Goal: Obtain resource: Obtain resource

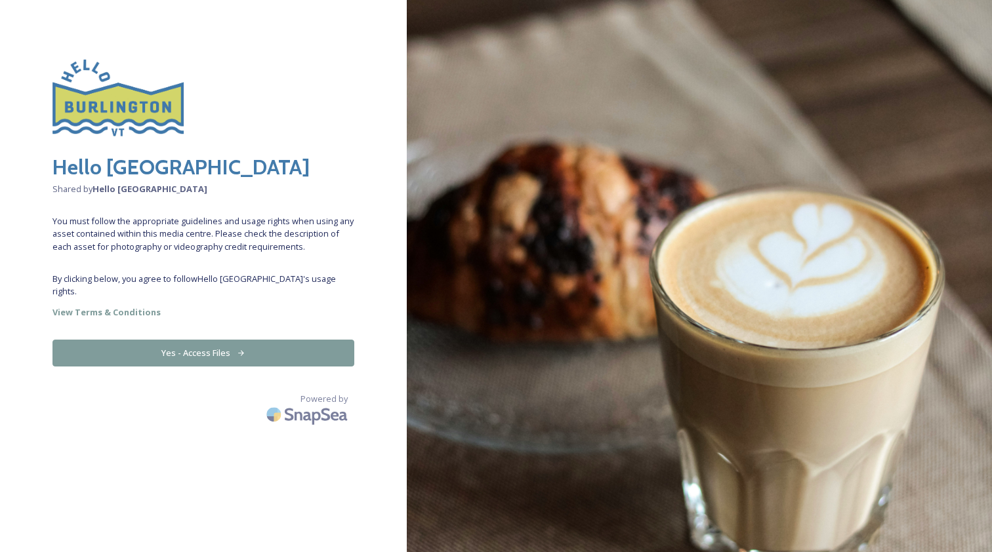
click at [203, 340] on button "Yes - Access Files" at bounding box center [203, 353] width 302 height 27
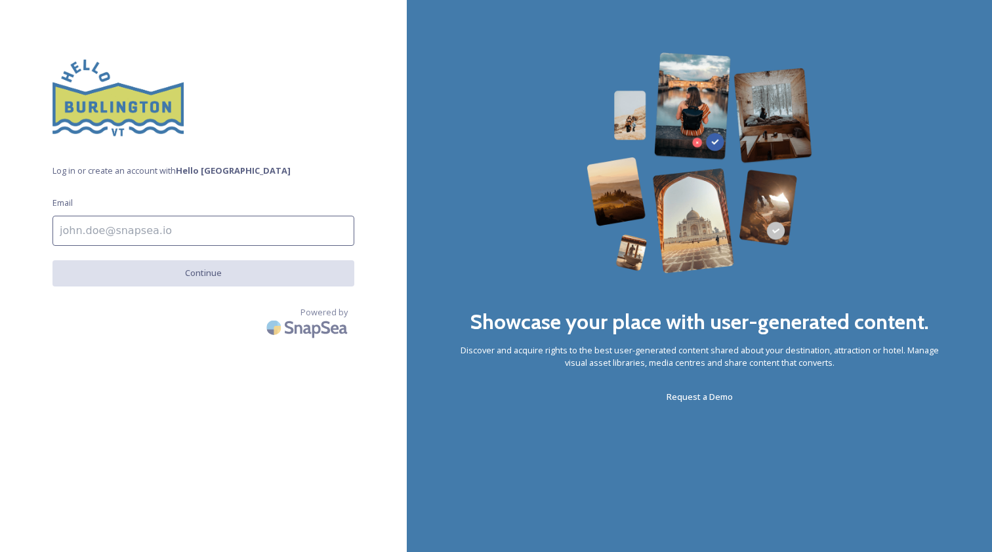
click at [213, 234] on input at bounding box center [203, 231] width 302 height 30
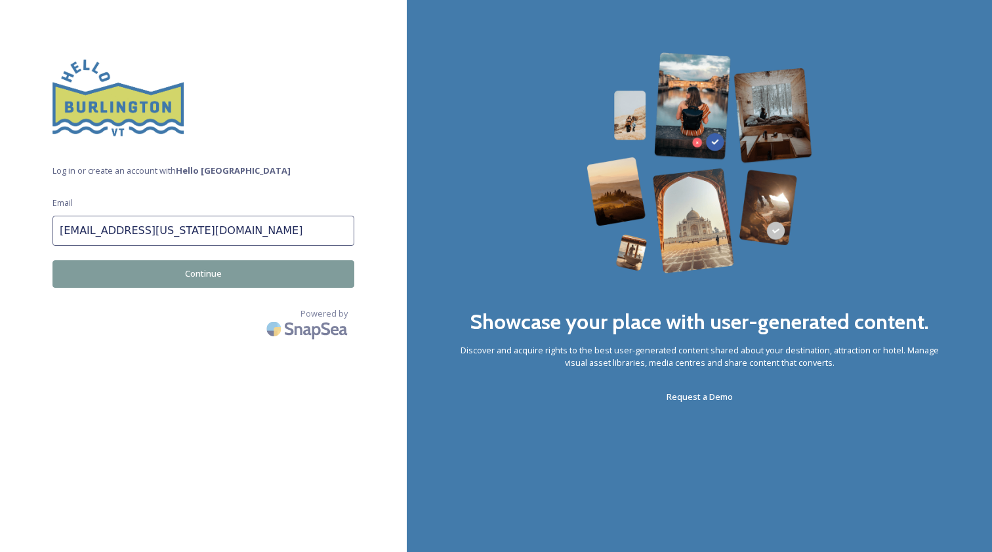
type input "[EMAIL_ADDRESS][US_STATE][DOMAIN_NAME]"
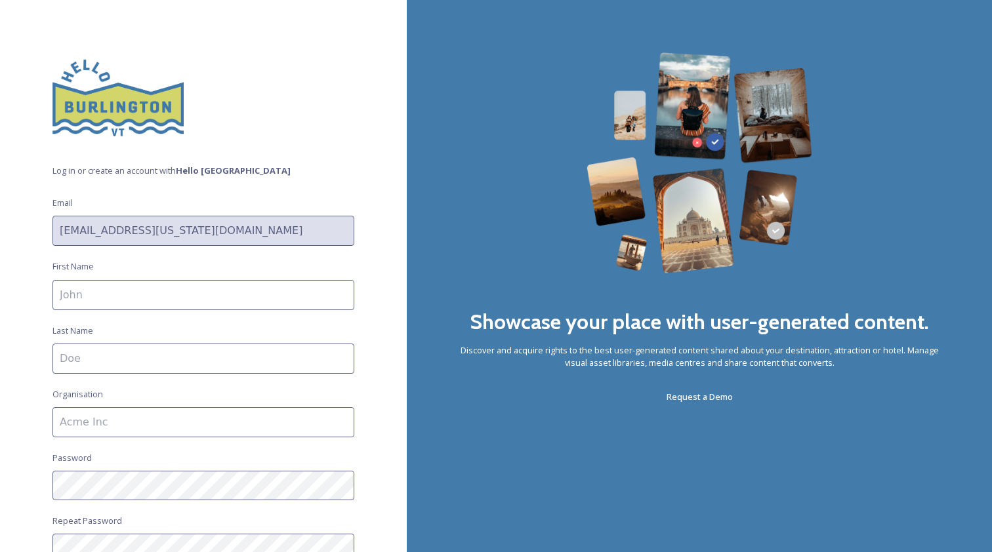
type input "l"
type input "[PERSON_NAME]"
type input "LCC"
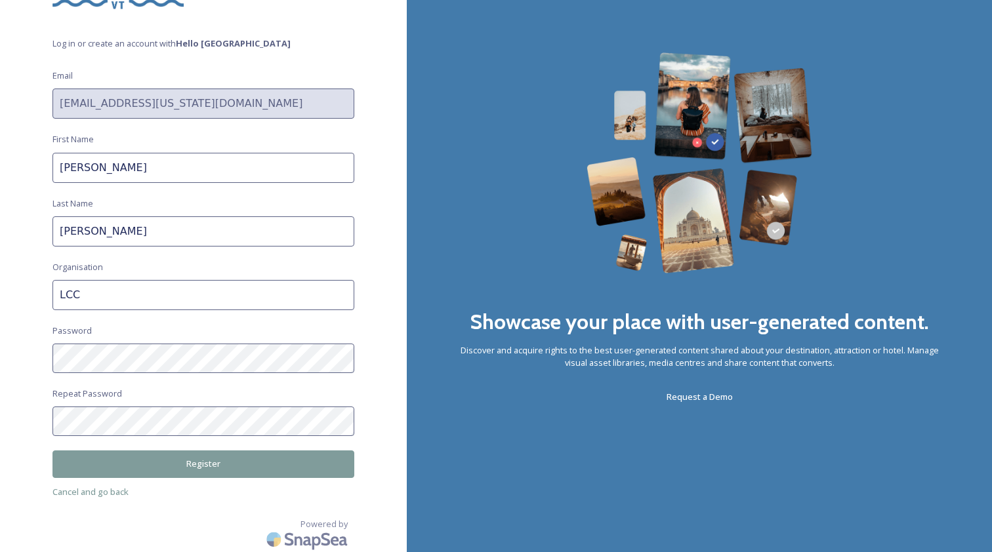
scroll to position [125, 0]
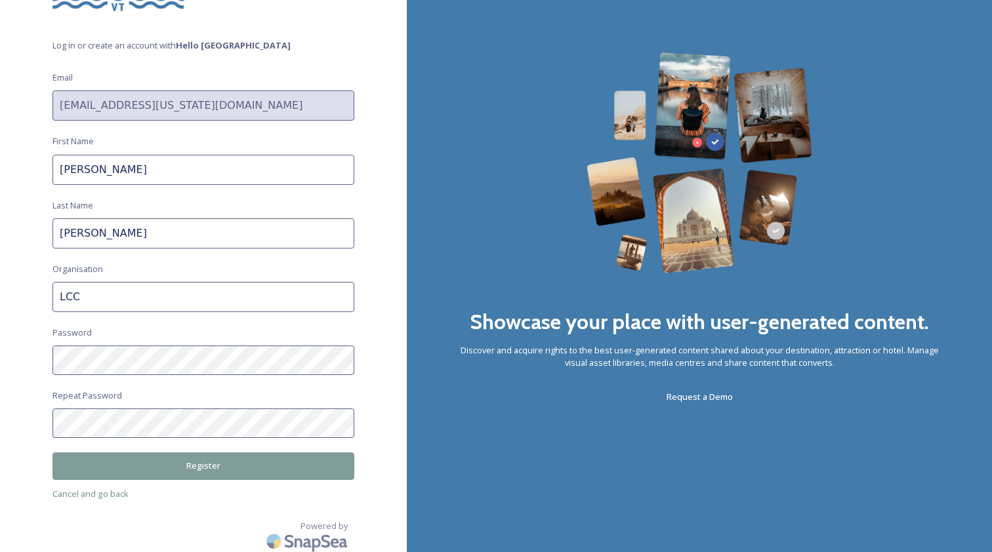
click at [268, 463] on button "Register" at bounding box center [203, 466] width 302 height 27
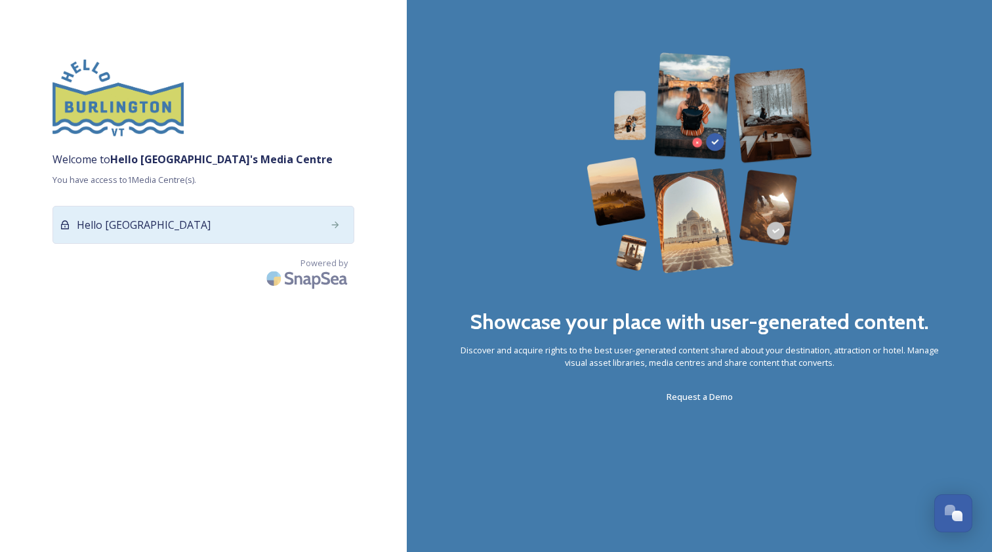
click at [165, 224] on div "Hello [GEOGRAPHIC_DATA]" at bounding box center [203, 225] width 302 height 38
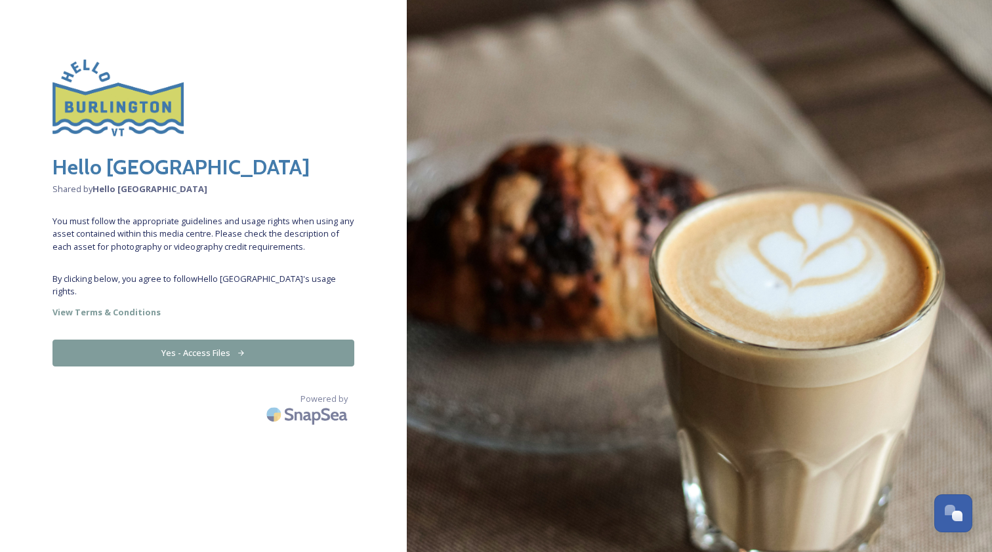
click at [207, 340] on button "Yes - Access Files" at bounding box center [203, 353] width 302 height 27
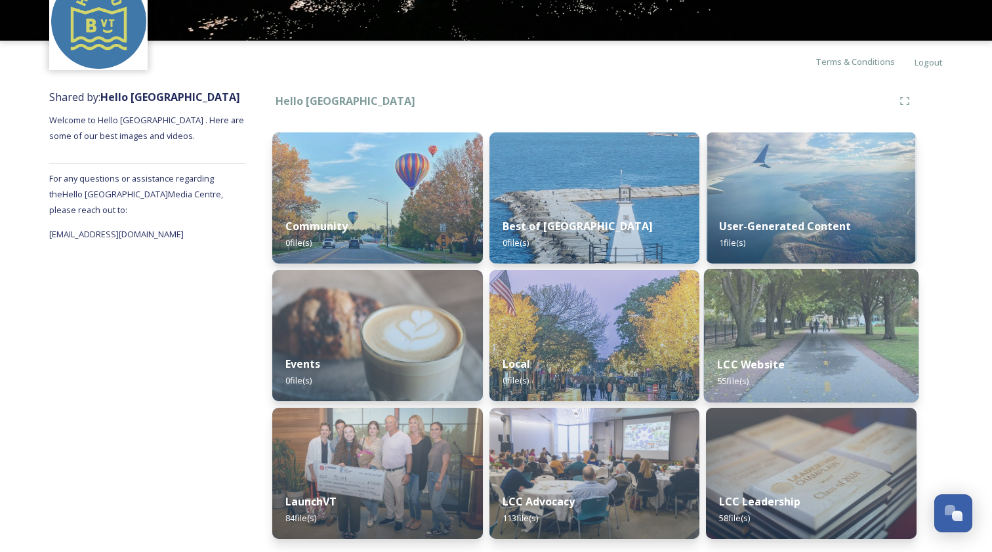
scroll to position [77, 0]
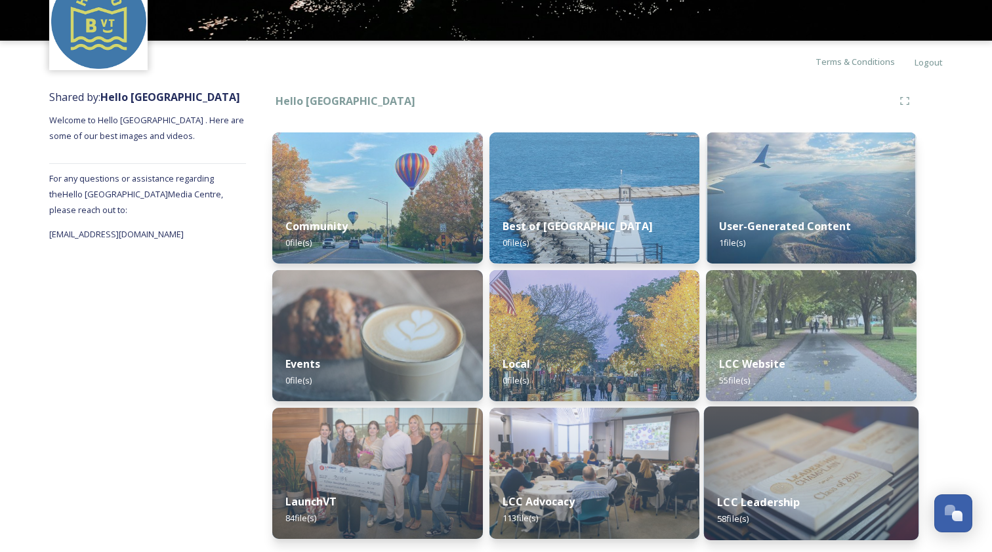
click at [803, 476] on img at bounding box center [811, 474] width 215 height 134
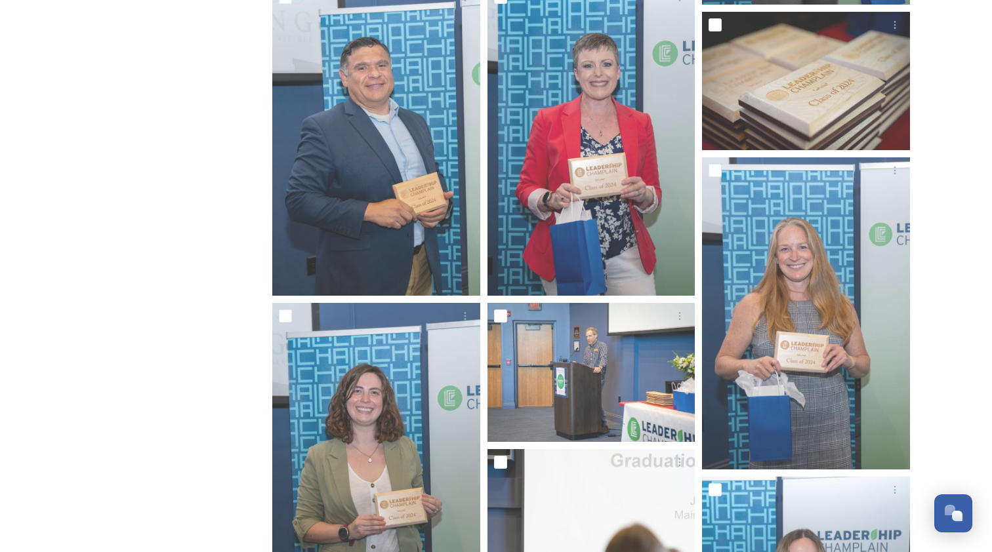
scroll to position [760, 0]
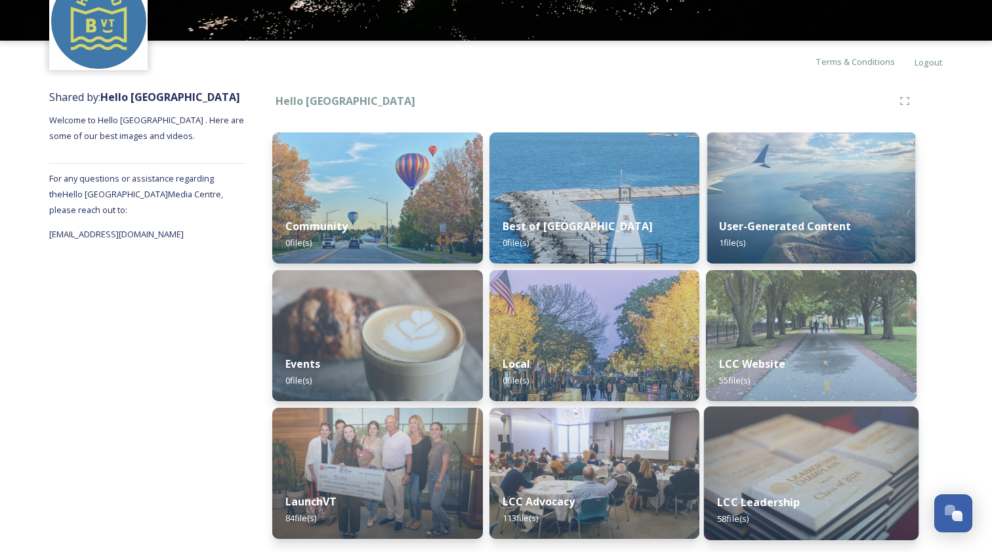
scroll to position [77, 0]
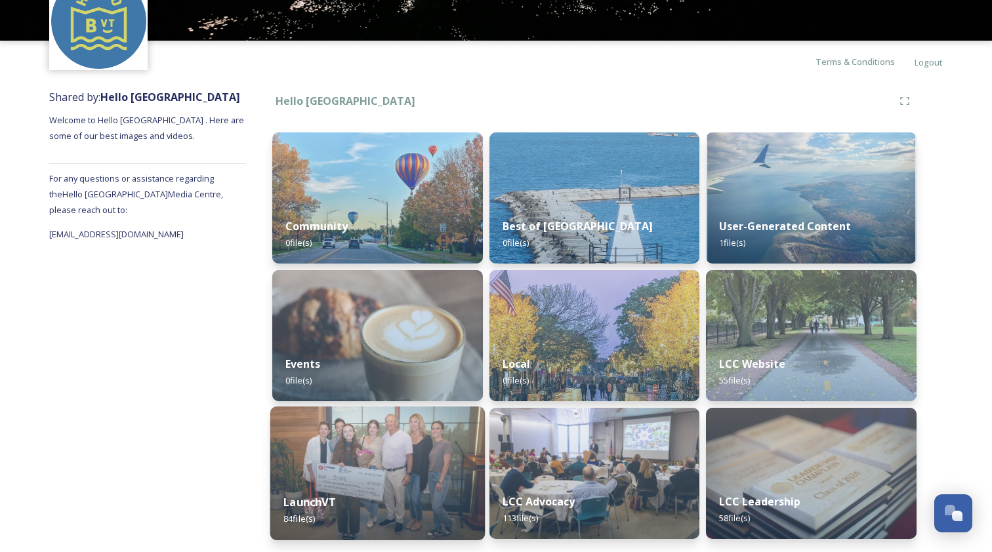
click at [374, 477] on img at bounding box center [377, 474] width 215 height 134
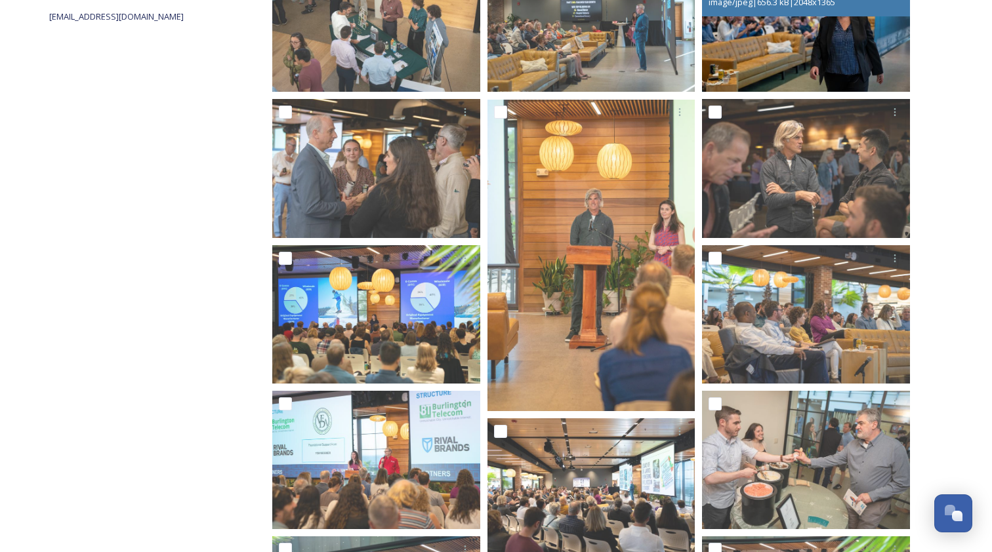
scroll to position [594, 0]
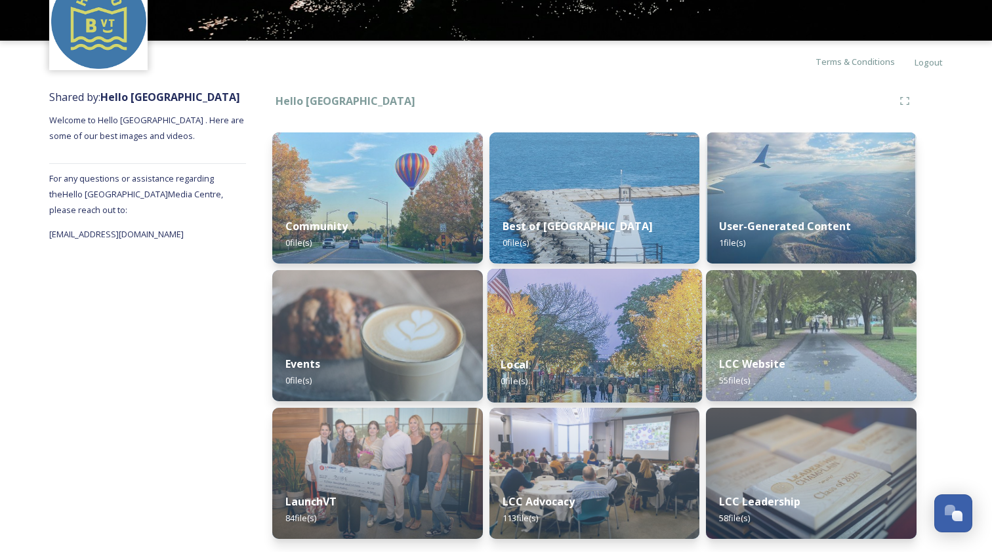
scroll to position [77, 0]
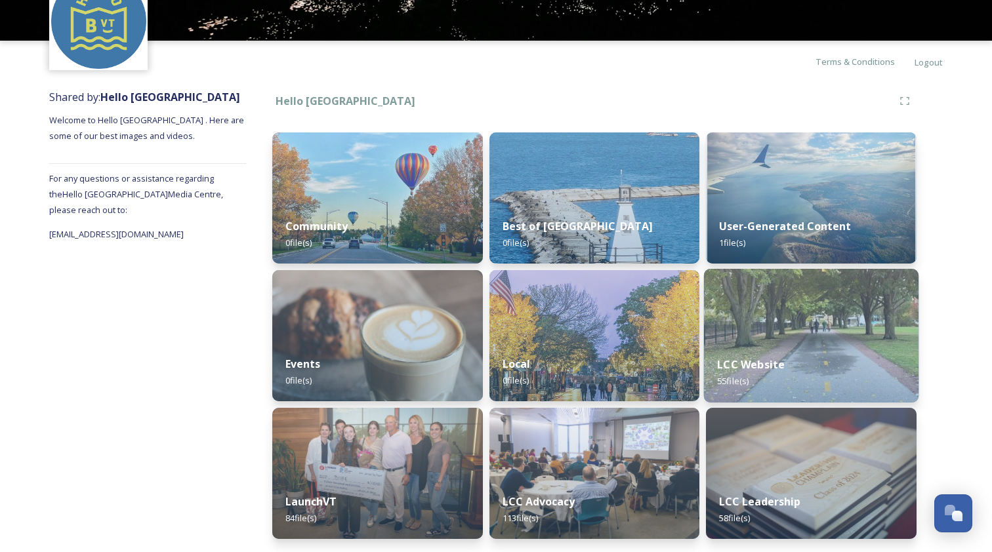
click at [751, 371] on strong "LCC Website" at bounding box center [752, 365] width 68 height 14
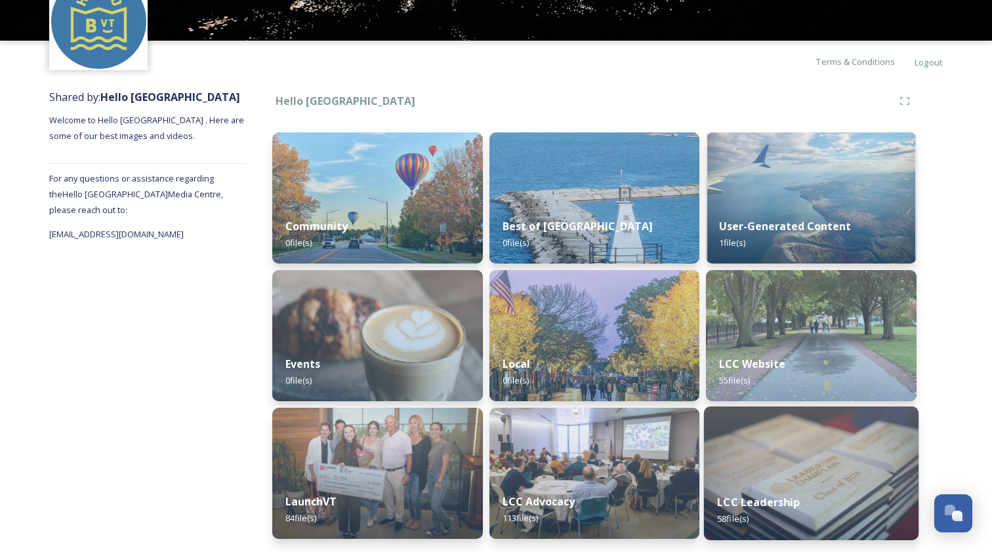
scroll to position [78, 0]
click at [764, 428] on img at bounding box center [811, 474] width 215 height 134
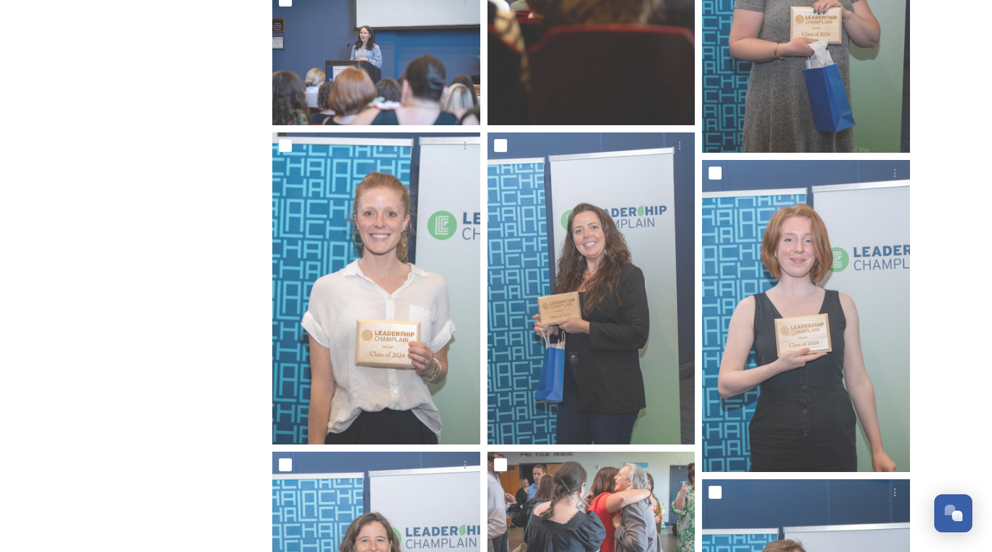
scroll to position [1651, 0]
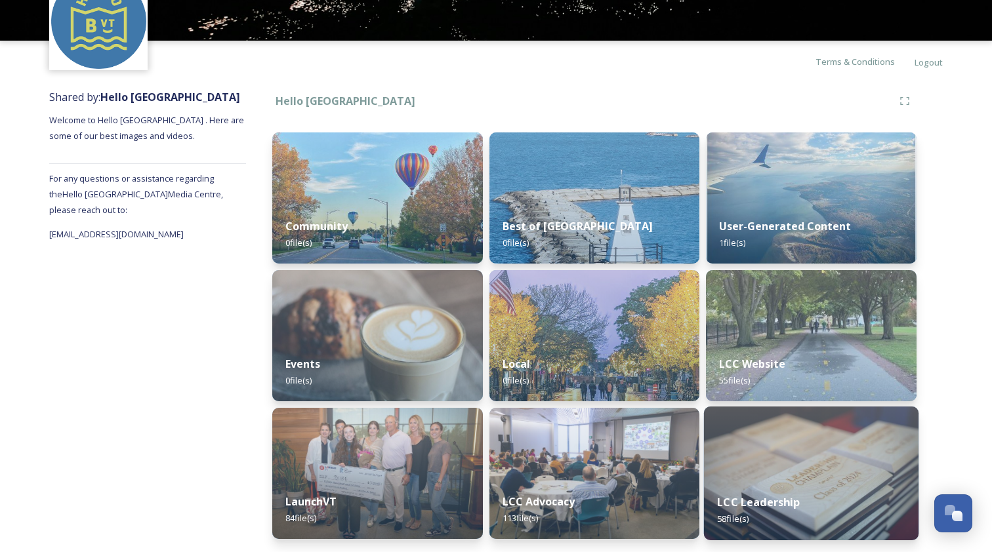
scroll to position [77, 0]
click at [803, 455] on img at bounding box center [811, 474] width 215 height 134
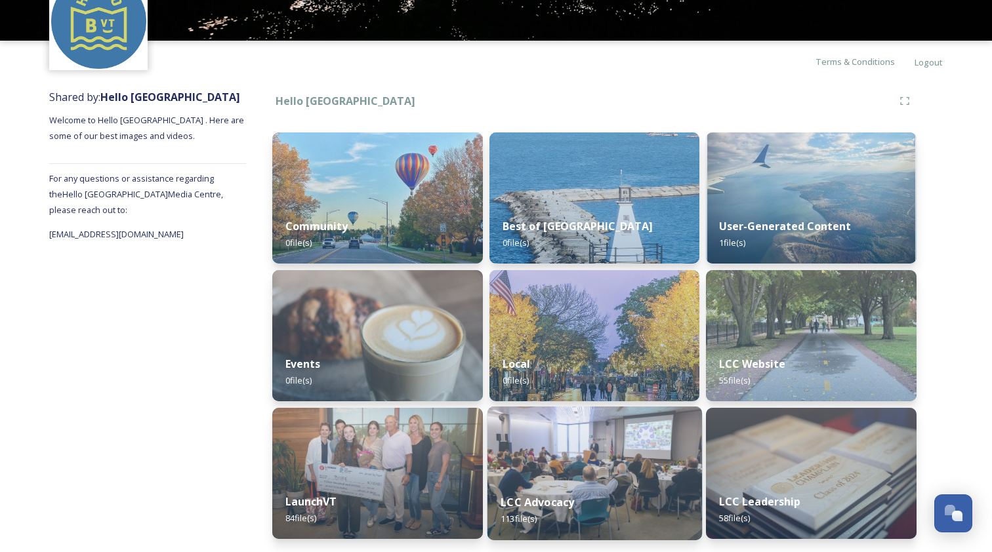
click at [558, 483] on div "LCC Advocacy 113 file(s)" at bounding box center [594, 511] width 215 height 60
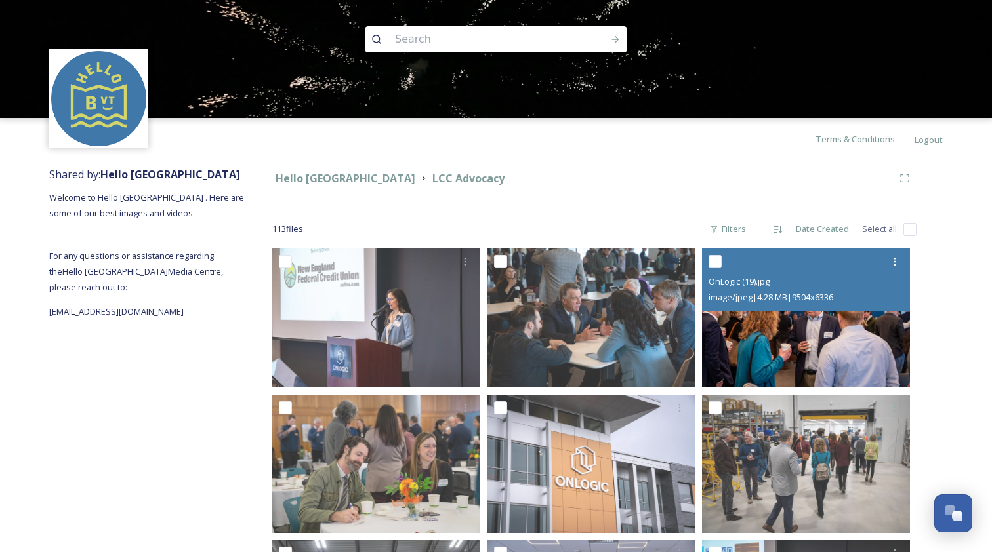
click at [818, 309] on div "OnLogic (19).jpg image/jpeg | 4.28 MB | 9504 x 6336" at bounding box center [806, 280] width 208 height 63
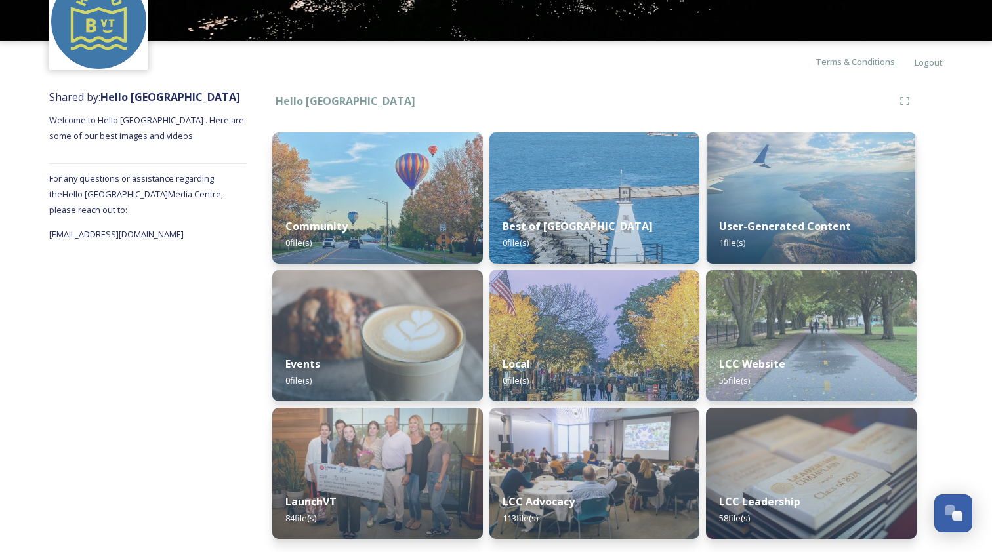
scroll to position [77, 0]
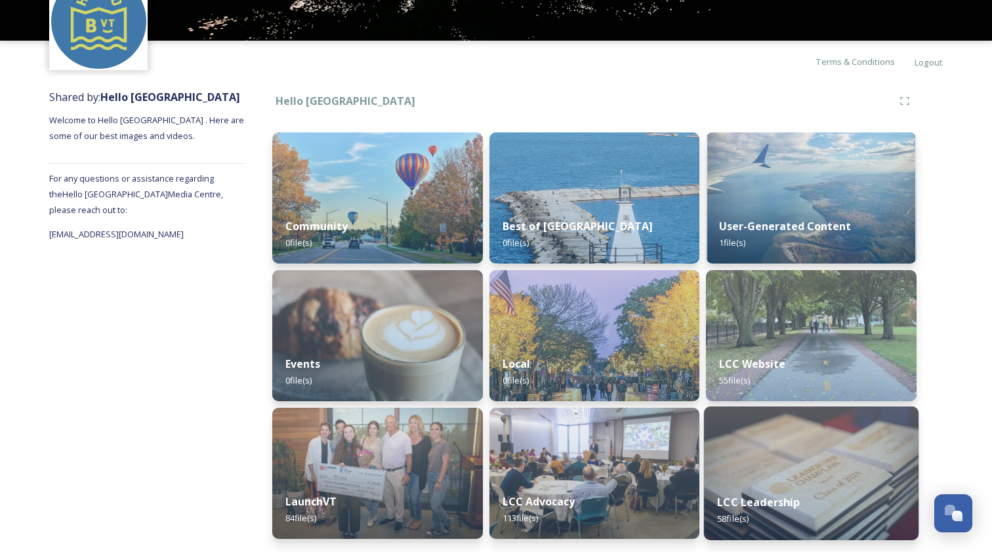
click at [874, 421] on img at bounding box center [811, 474] width 215 height 134
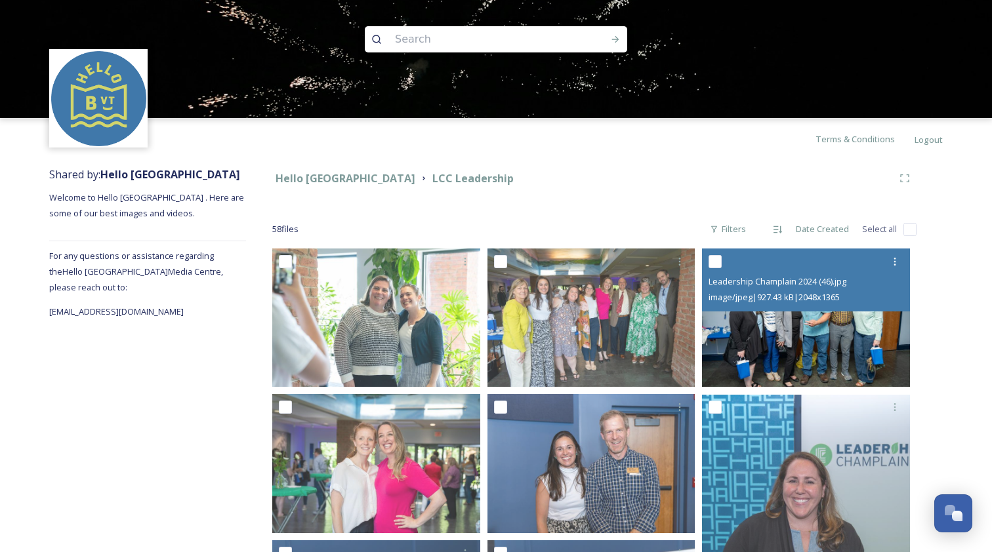
click at [733, 333] on img at bounding box center [806, 318] width 208 height 138
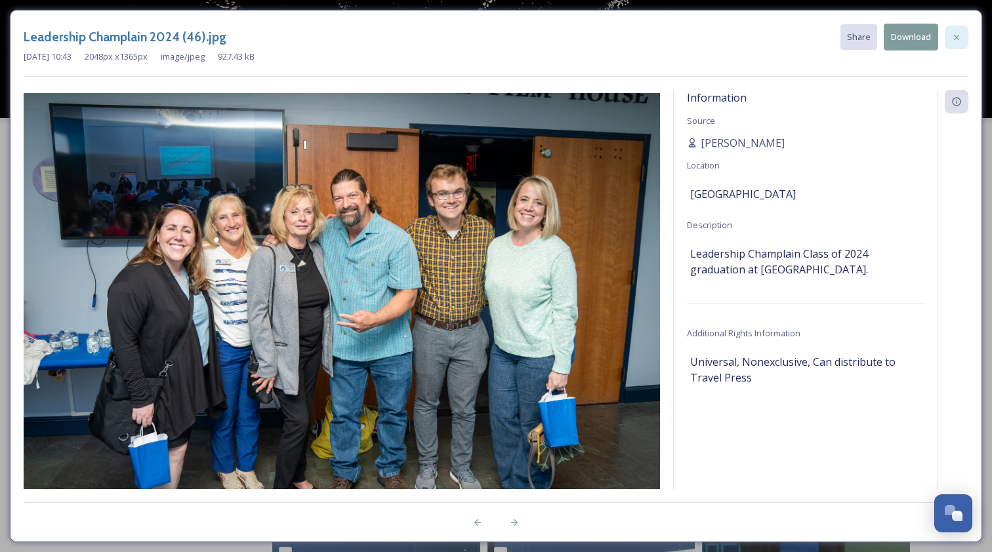
click at [958, 33] on icon at bounding box center [956, 37] width 10 height 10
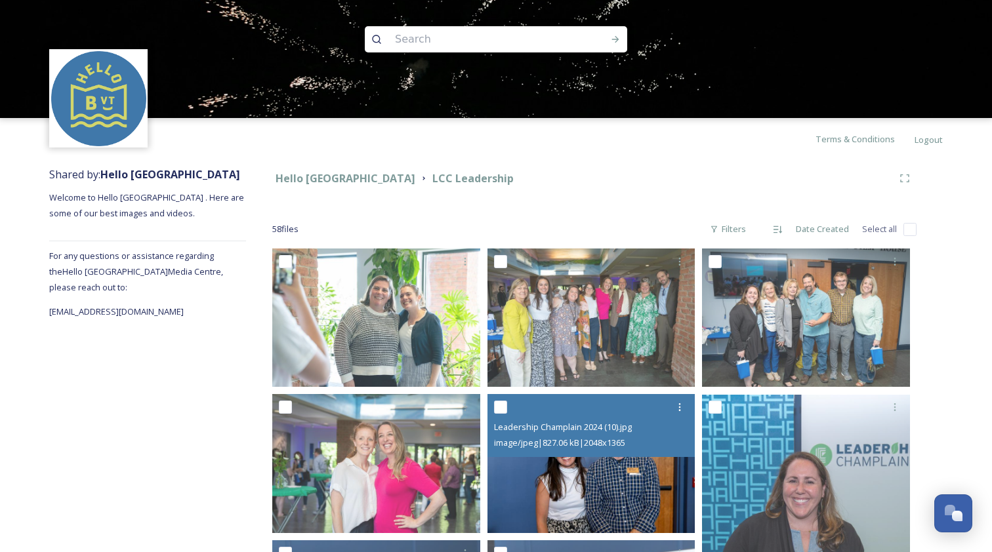
click at [647, 481] on img at bounding box center [591, 463] width 208 height 138
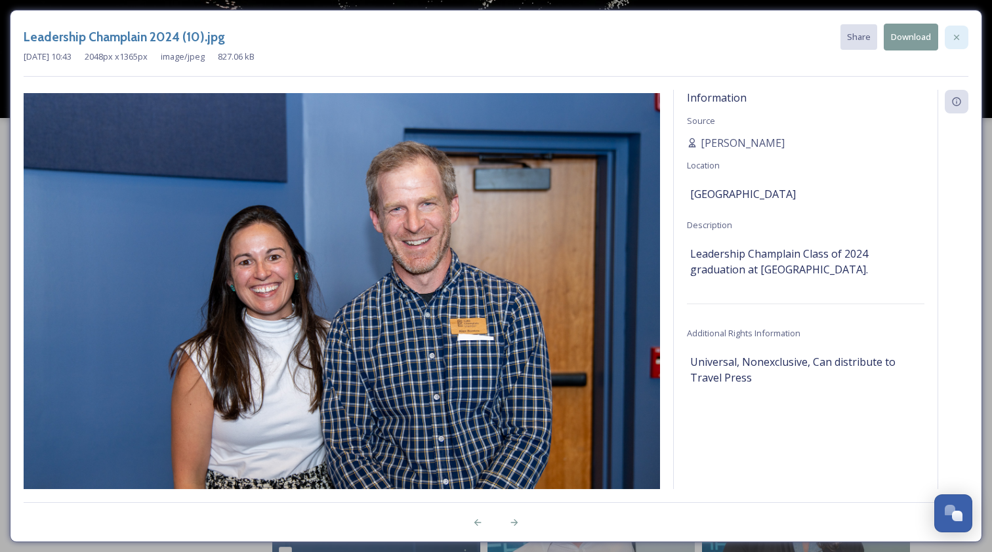
click at [954, 41] on icon at bounding box center [956, 37] width 10 height 10
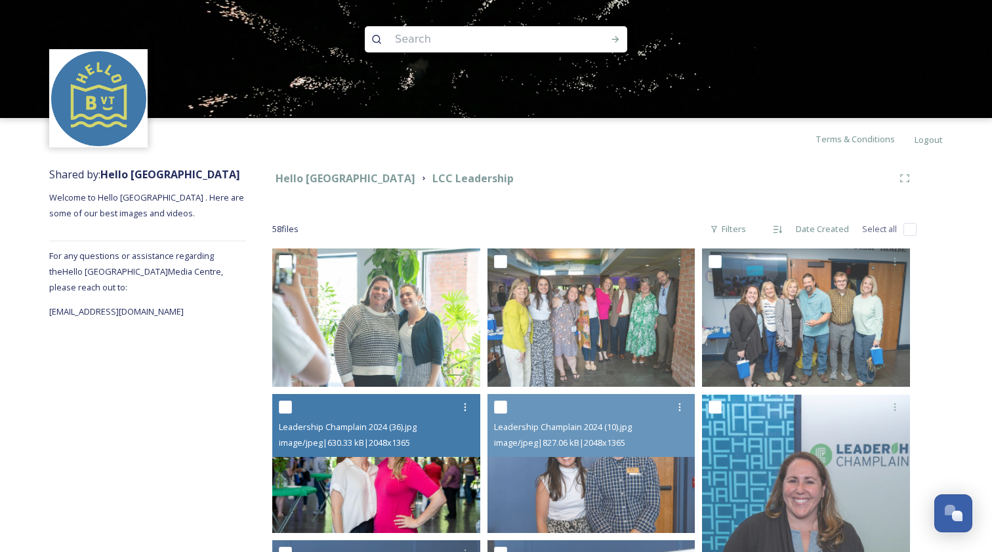
click at [399, 417] on div at bounding box center [378, 408] width 198 height 24
click at [453, 447] on div "image/jpeg | 630.33 kB | 2048 x 1365" at bounding box center [378, 443] width 198 height 16
click at [448, 486] on img at bounding box center [376, 463] width 208 height 138
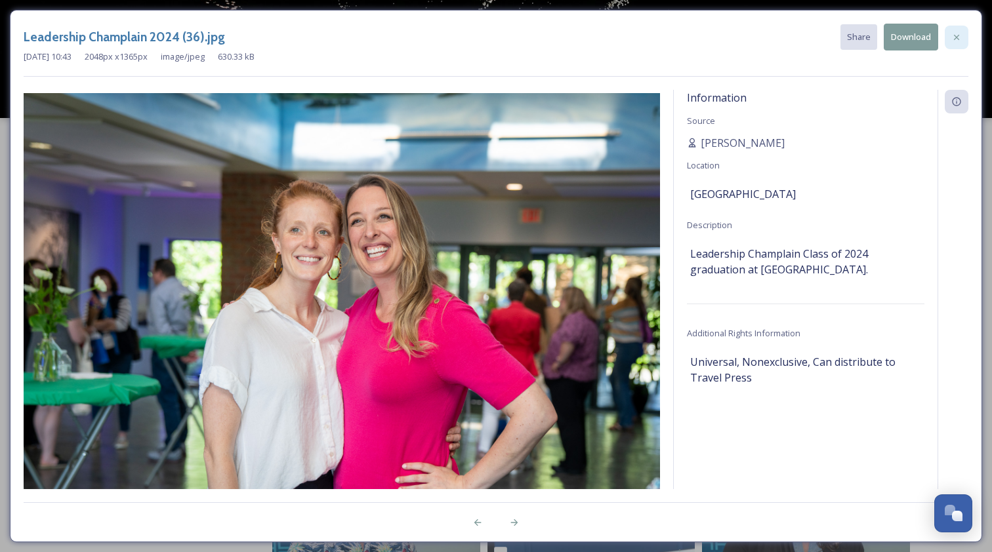
click at [954, 39] on icon at bounding box center [956, 37] width 10 height 10
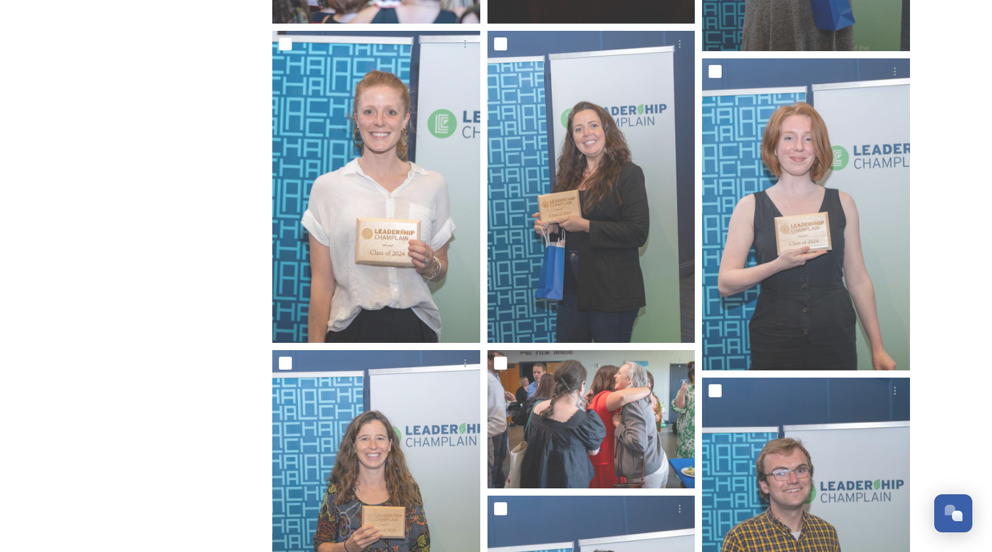
scroll to position [1761, 0]
